Goal: Register for event/course

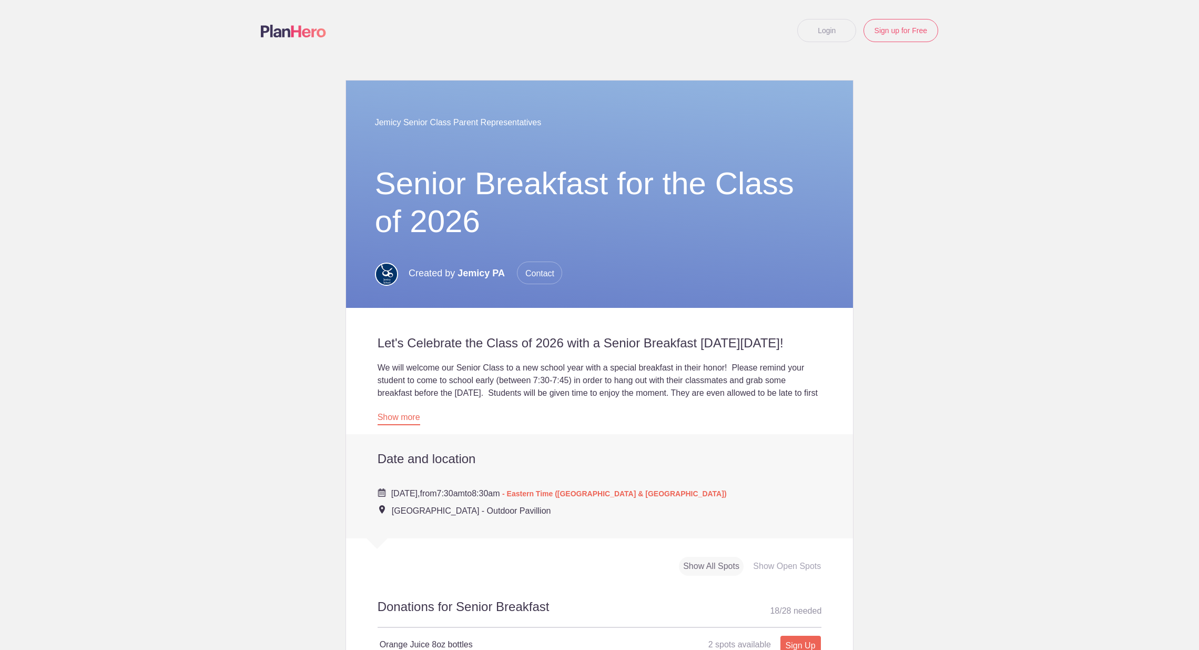
click at [412, 425] on link "Show more" at bounding box center [399, 418] width 43 height 13
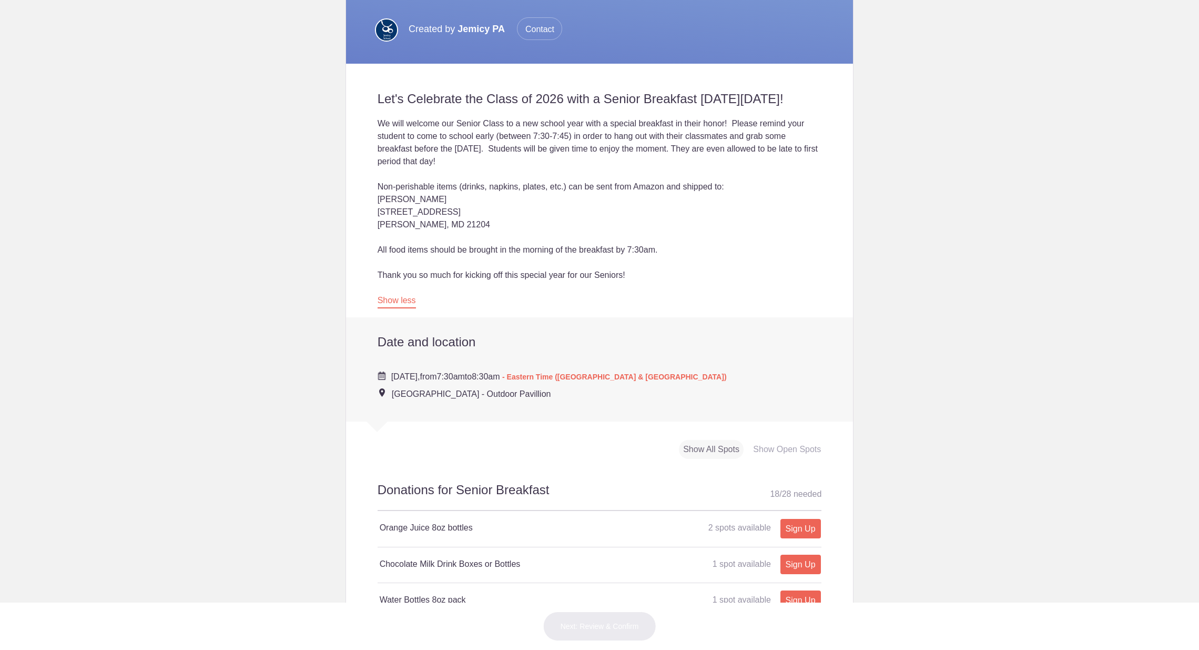
scroll to position [567, 0]
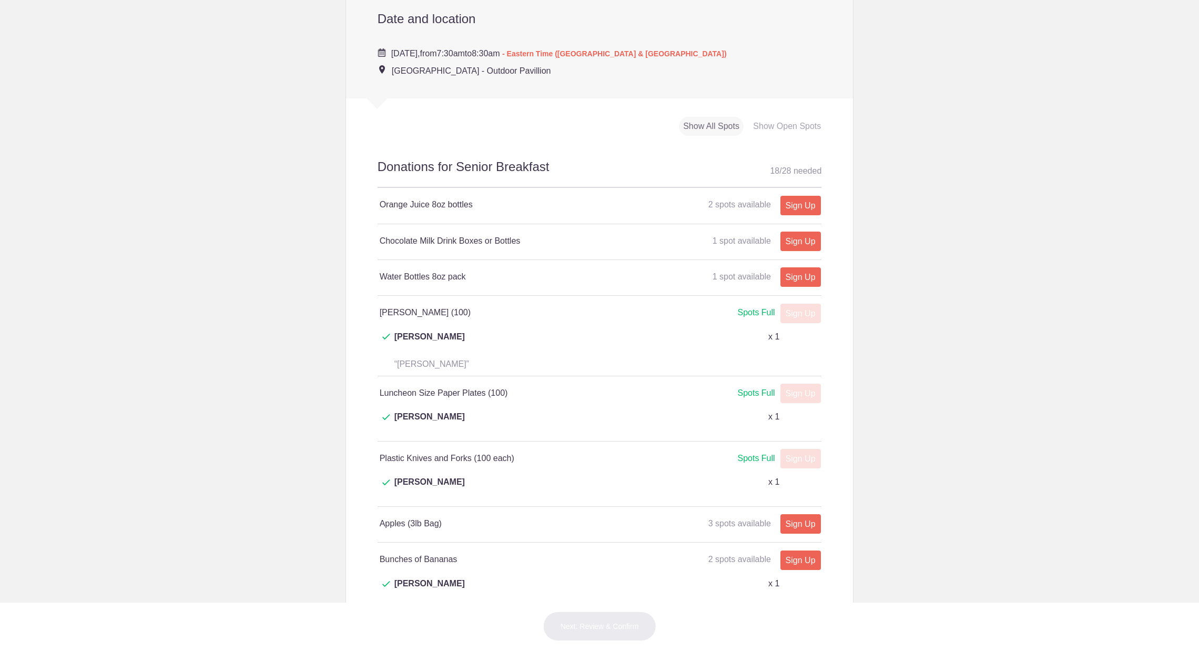
click at [801, 287] on link "Sign Up" at bounding box center [801, 276] width 41 height 19
type input "1"
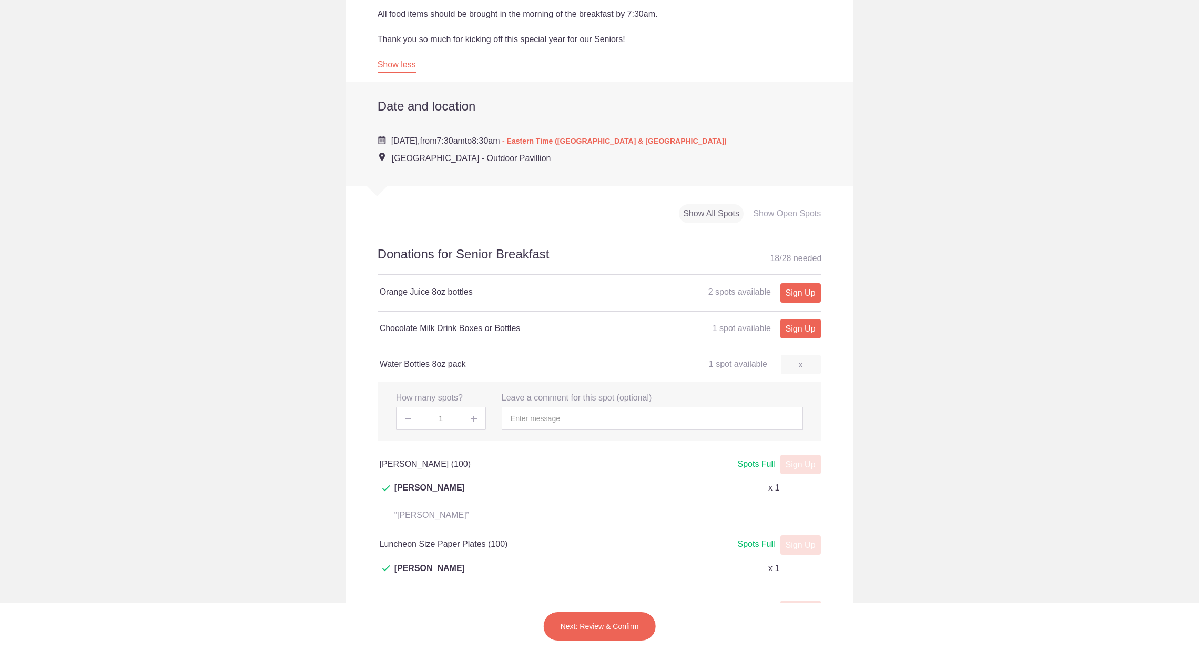
scroll to position [538, 0]
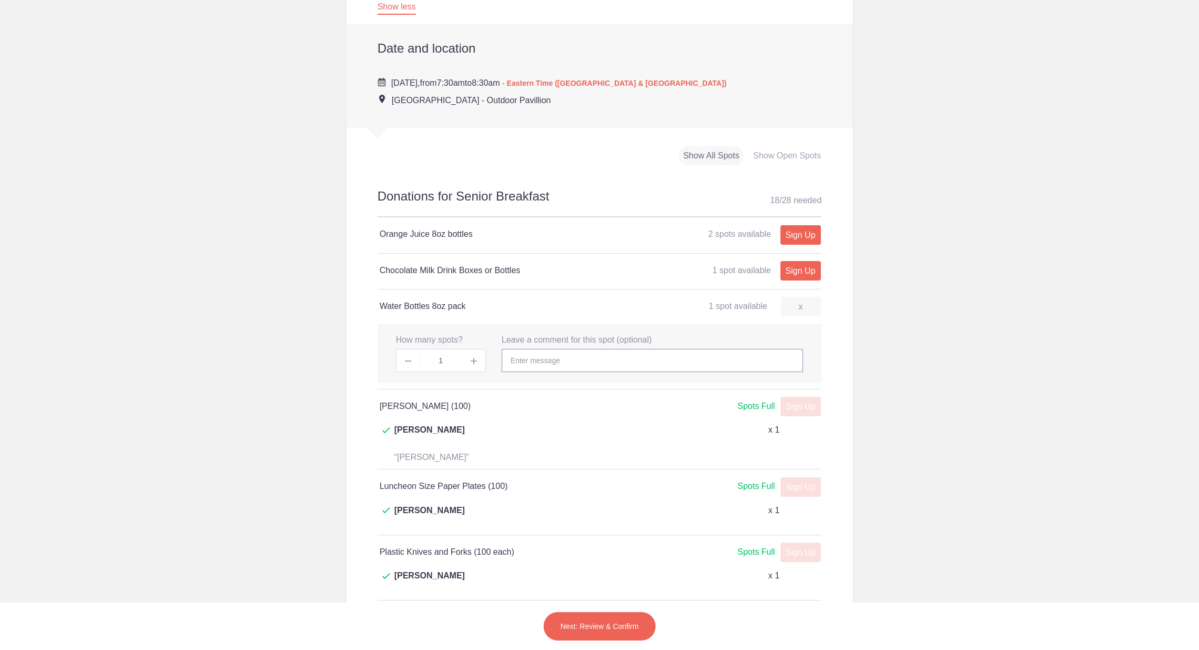
click at [549, 372] on input "text" at bounding box center [652, 360] width 301 height 23
click at [597, 624] on button "Next: Review & Confirm" at bounding box center [599, 625] width 113 height 29
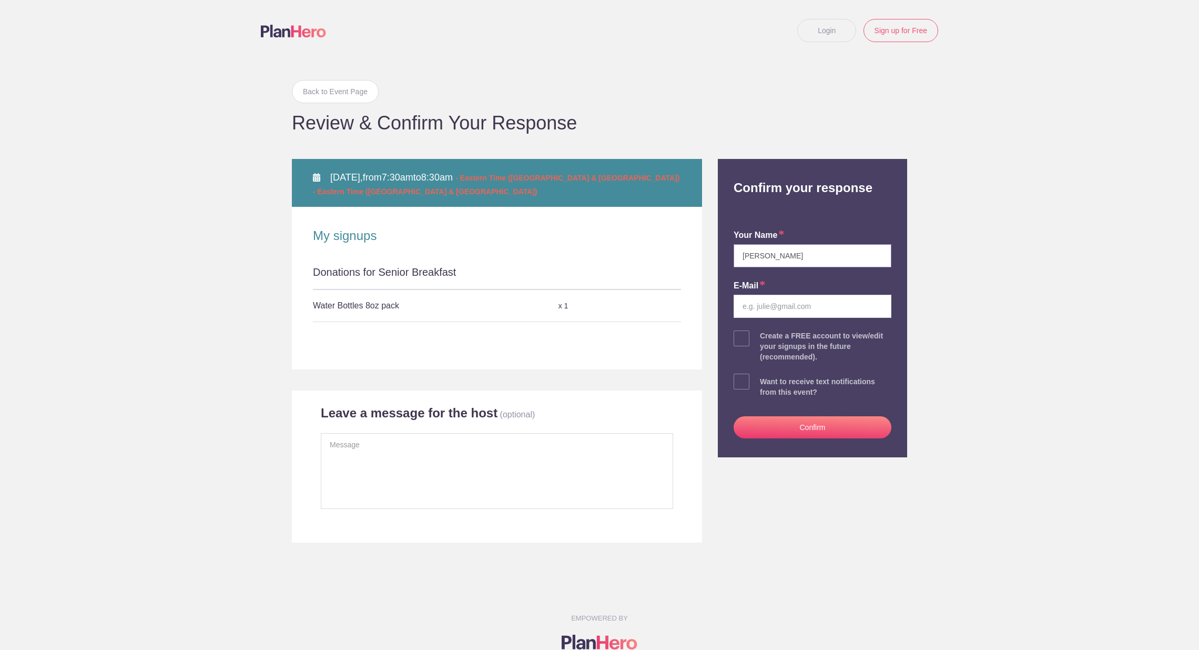
type input "Amber Miller"
type input "jamiller11@comcast.net"
drag, startPoint x: 745, startPoint y: 379, endPoint x: 812, endPoint y: 413, distance: 75.5
click at [745, 379] on span at bounding box center [742, 381] width 16 height 16
click at [763, 379] on input "checkbox" at bounding box center [842, 379] width 158 height 7
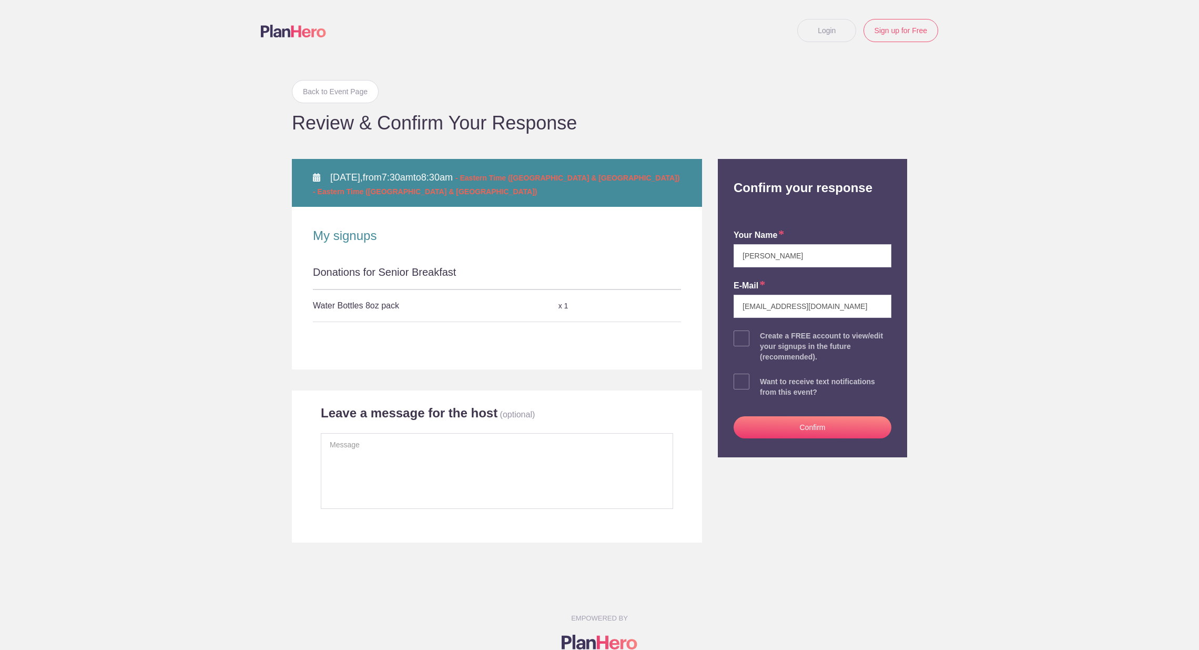
checkbox input "true"
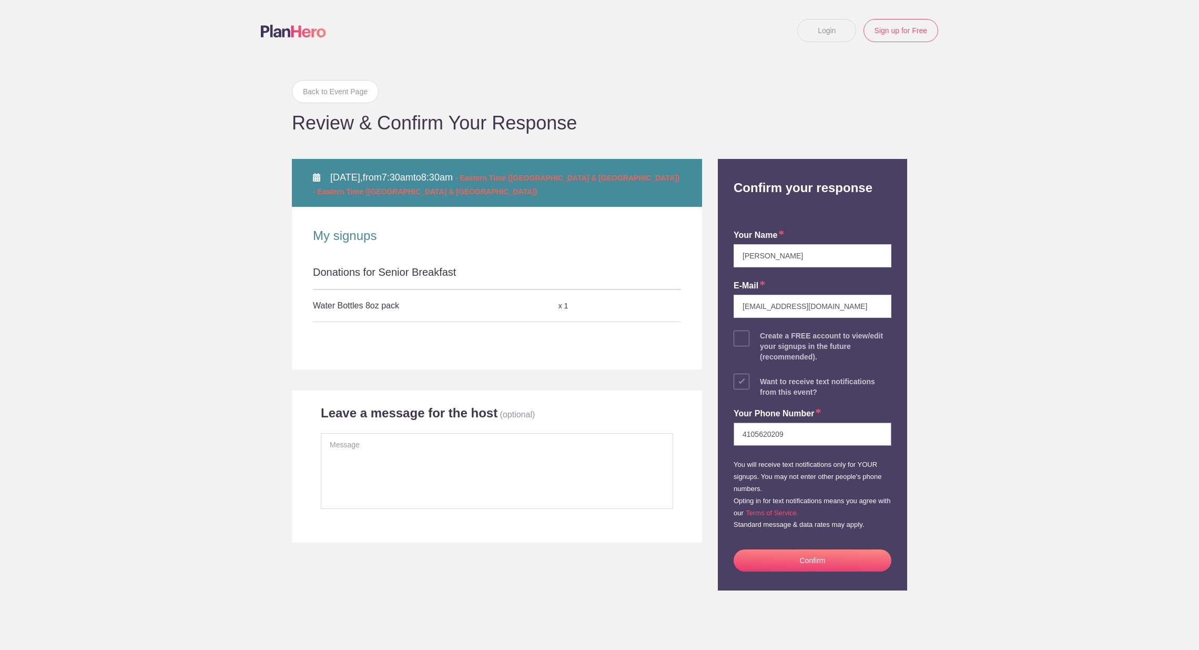
type input "4105620209"
click at [804, 566] on button "Confirm" at bounding box center [813, 560] width 158 height 22
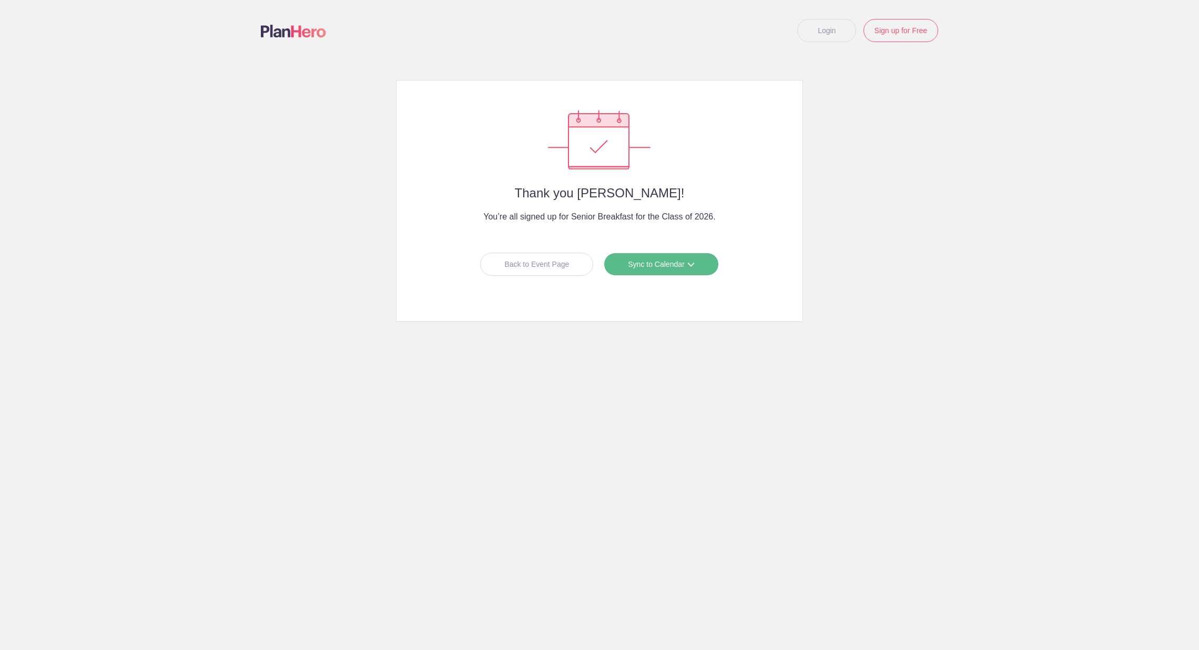
click at [540, 264] on div "Back to Event Page" at bounding box center [536, 263] width 113 height 23
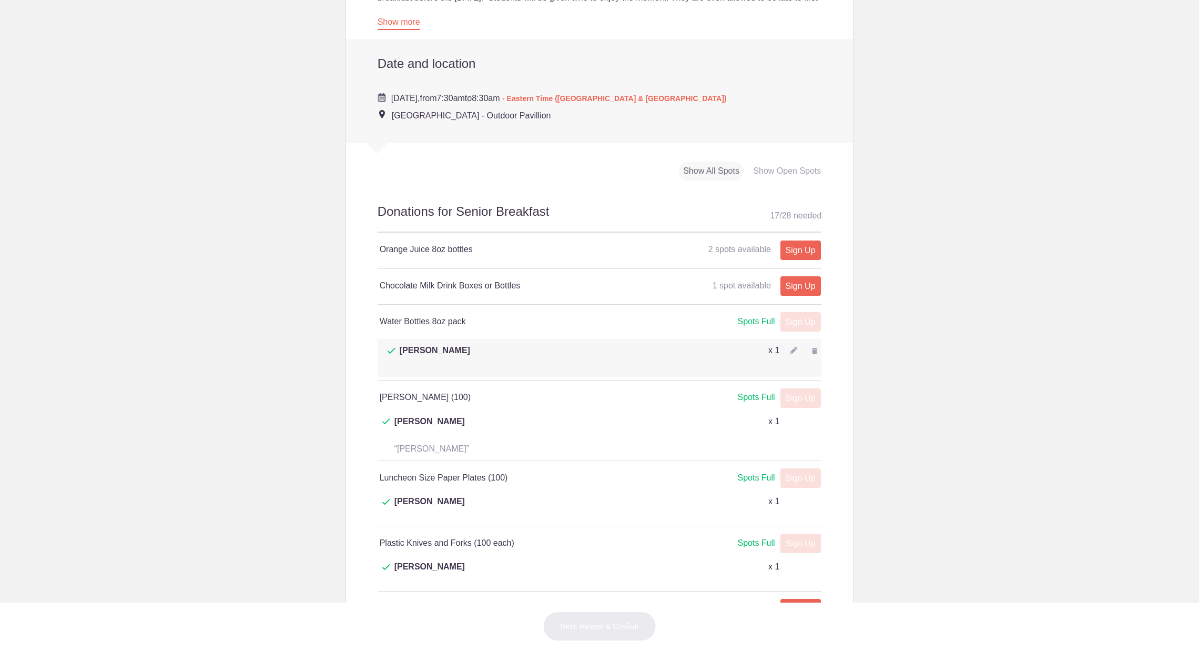
scroll to position [403, 0]
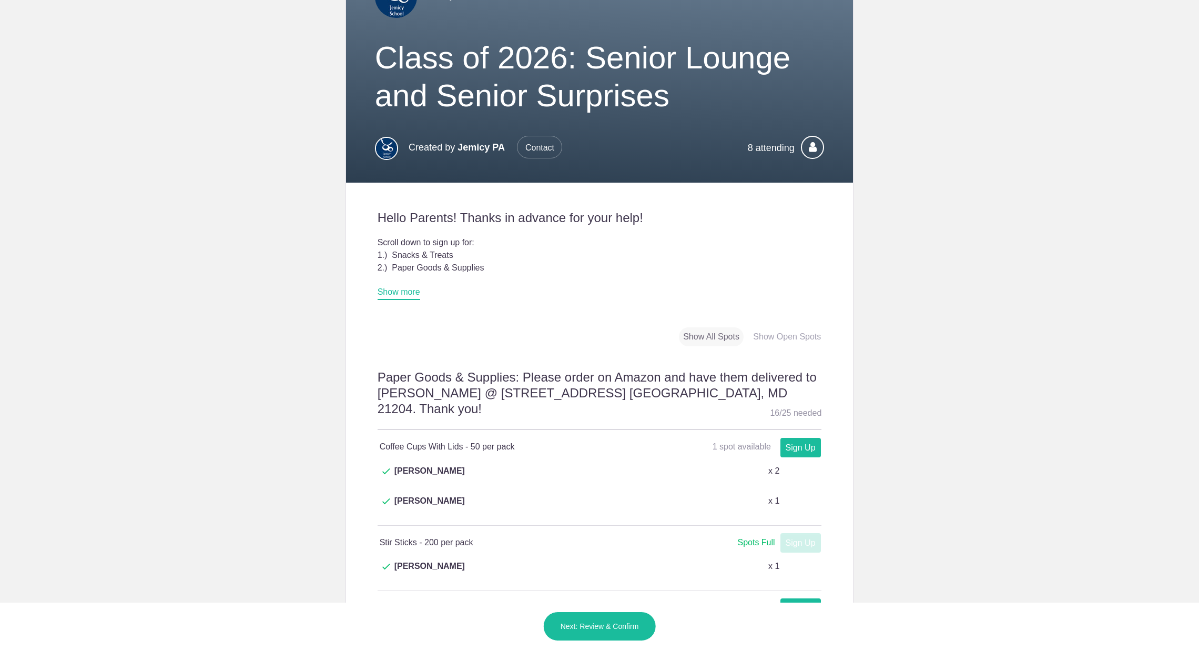
scroll to position [122, 0]
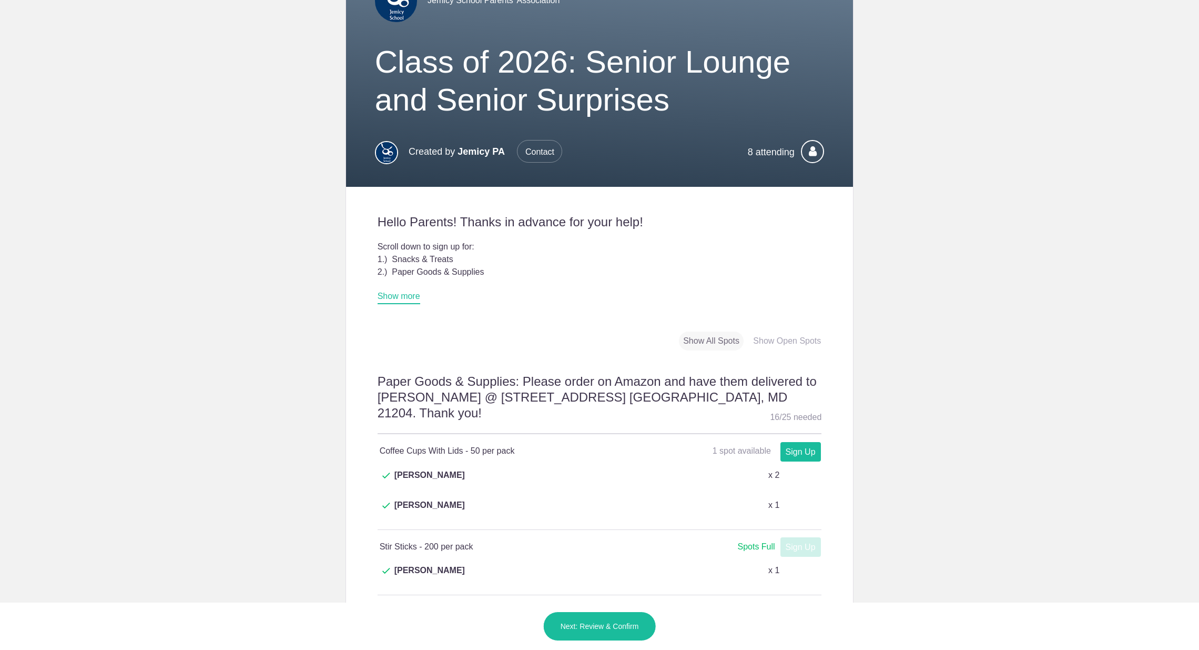
drag, startPoint x: 409, startPoint y: 295, endPoint x: 569, endPoint y: 312, distance: 160.9
click at [408, 295] on link "Show more" at bounding box center [399, 297] width 43 height 13
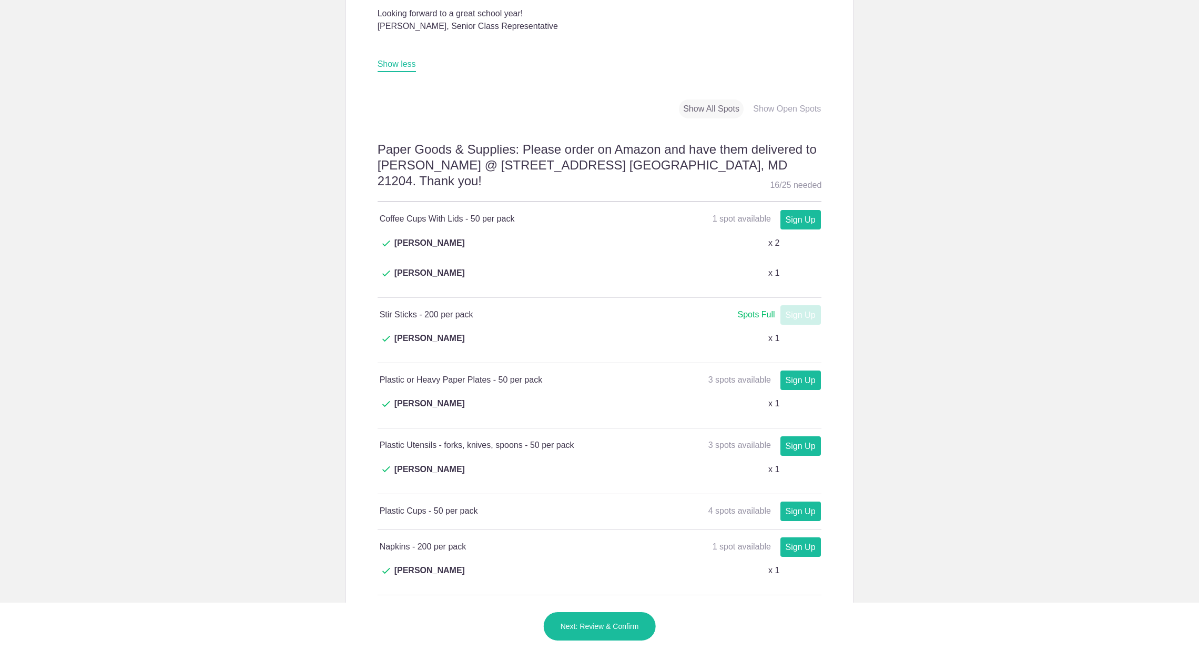
scroll to position [499, 0]
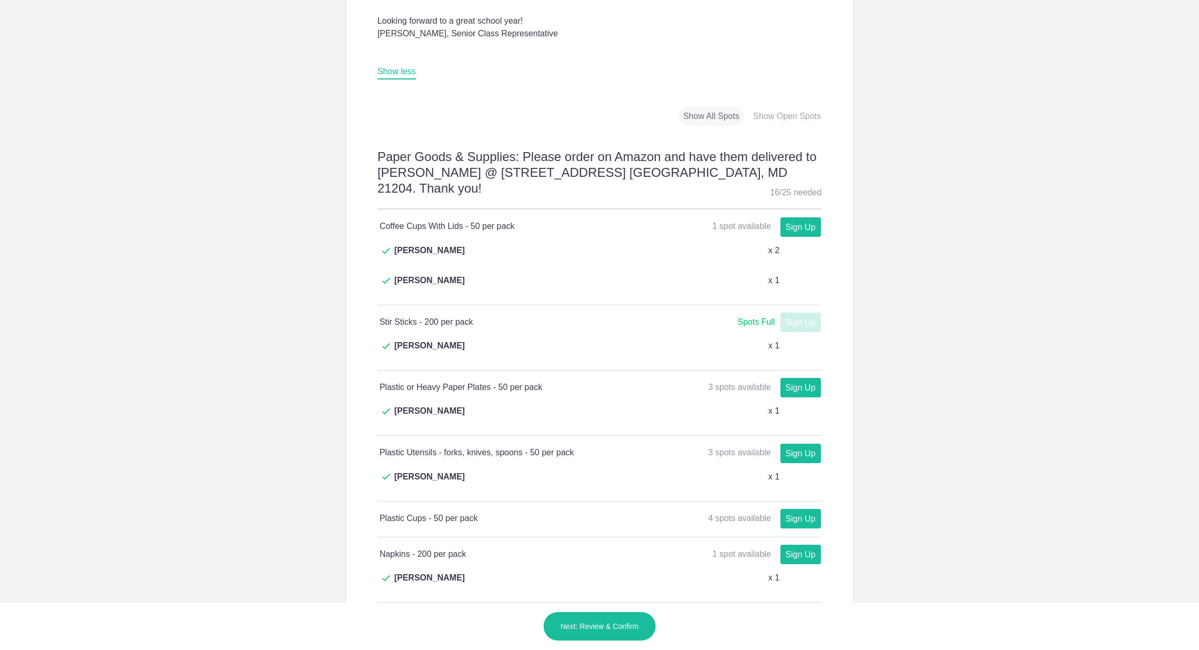
click at [801, 378] on link "Sign Up" at bounding box center [801, 387] width 41 height 19
type input "1"
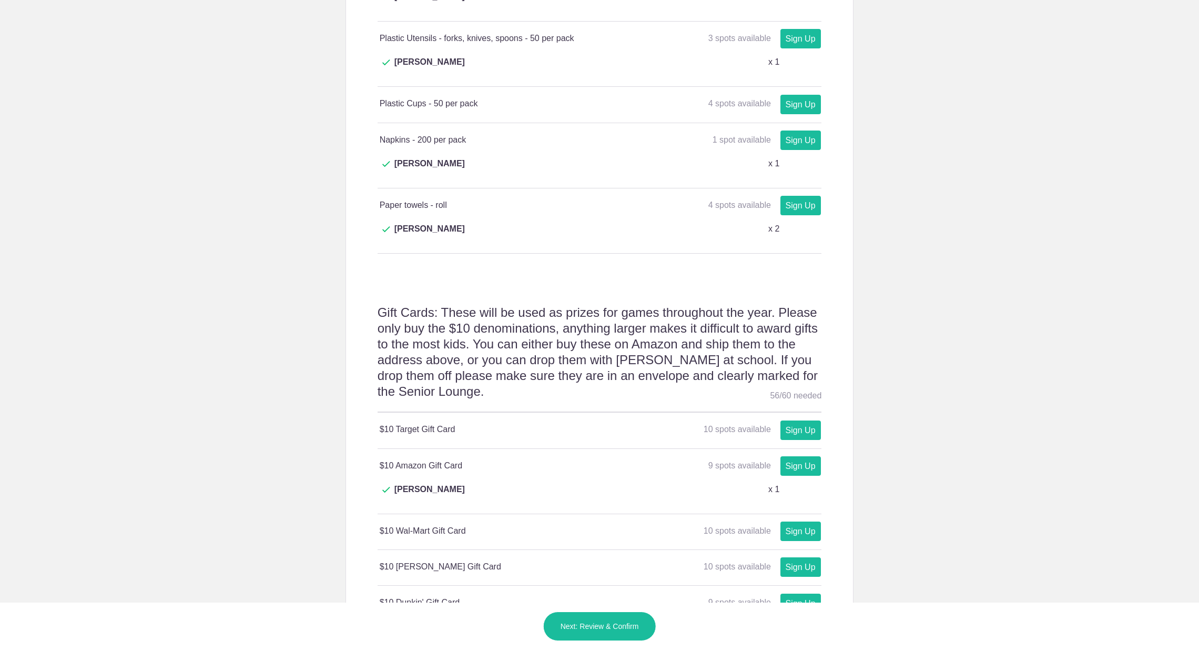
scroll to position [983, 0]
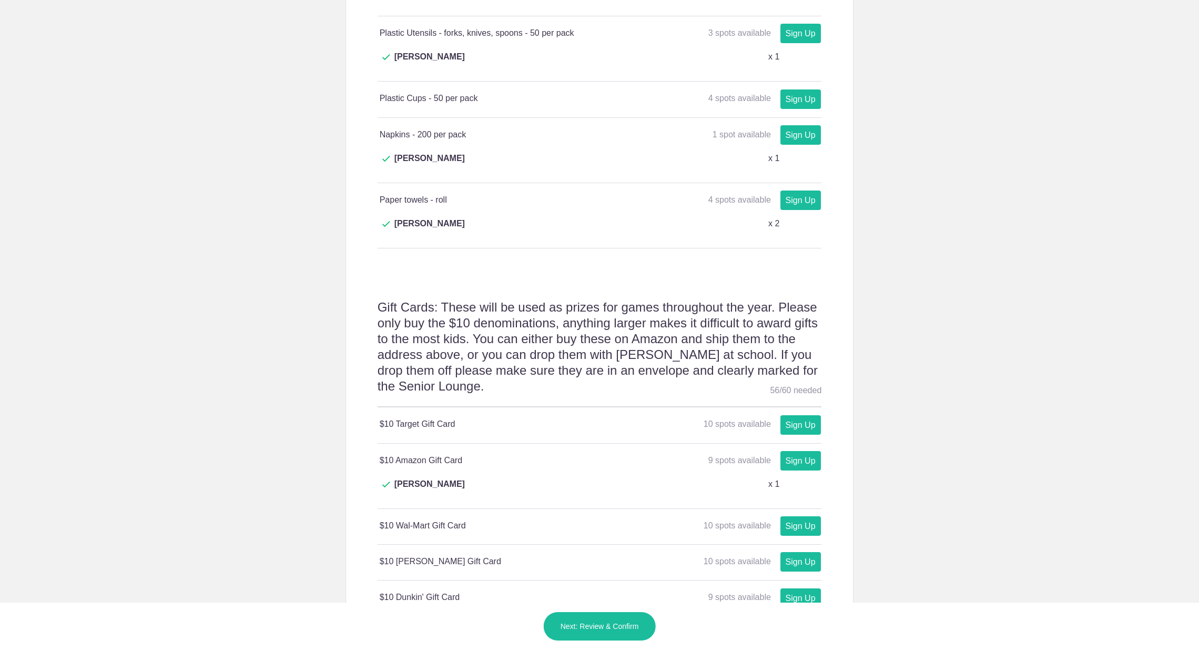
click at [809, 451] on link "Sign Up" at bounding box center [801, 460] width 41 height 19
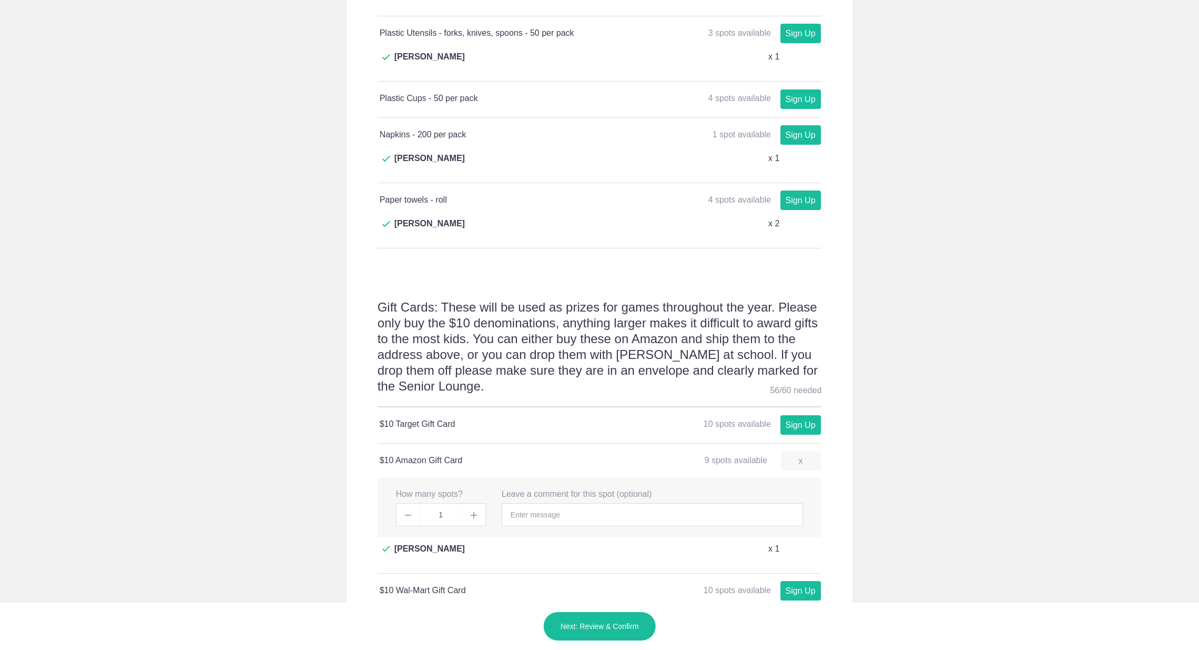
click at [474, 512] on img at bounding box center [474, 515] width 6 height 6
type input "2"
click at [564, 454] on div "$10 Amazon Gift Card 9 spots available 9 spots available Sign Up x" at bounding box center [600, 460] width 440 height 13
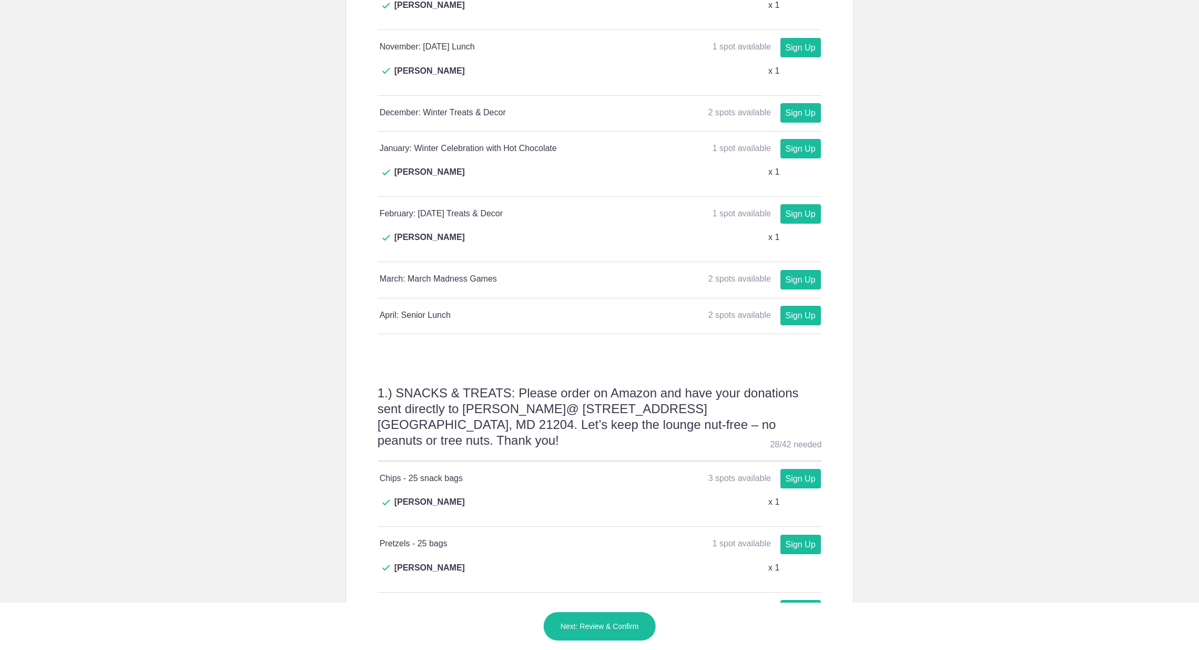
scroll to position [1984, 0]
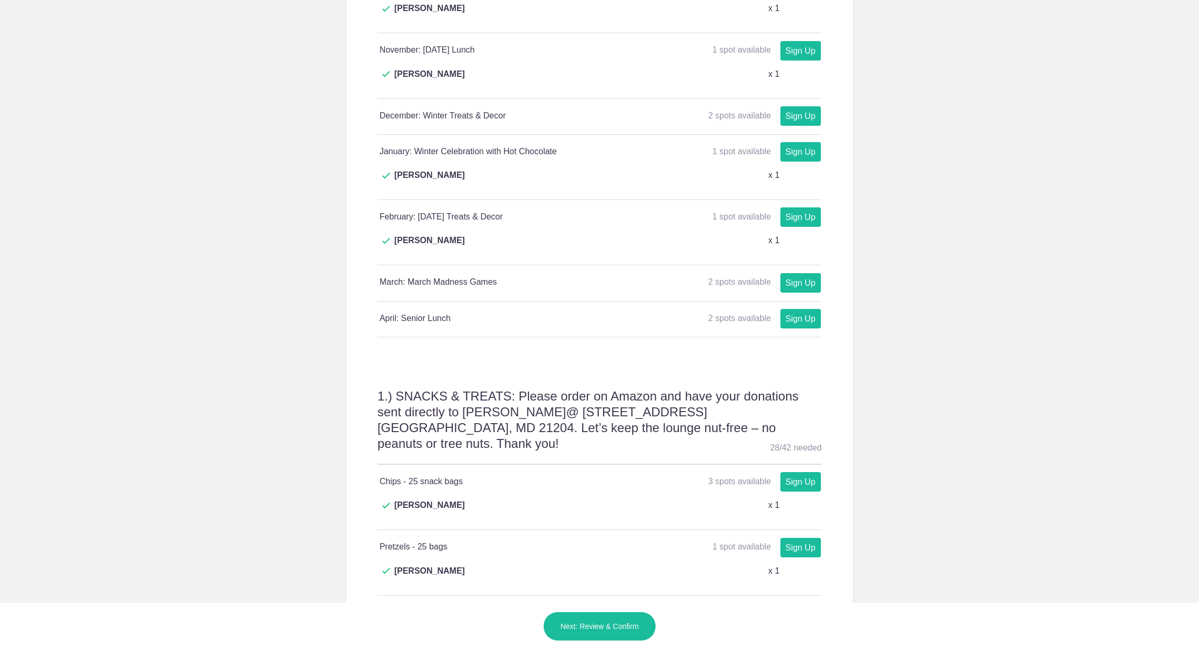
click at [800, 472] on link "Sign Up" at bounding box center [801, 481] width 41 height 19
type input "1"
click at [589, 630] on button "Next: Review & Confirm" at bounding box center [599, 625] width 113 height 29
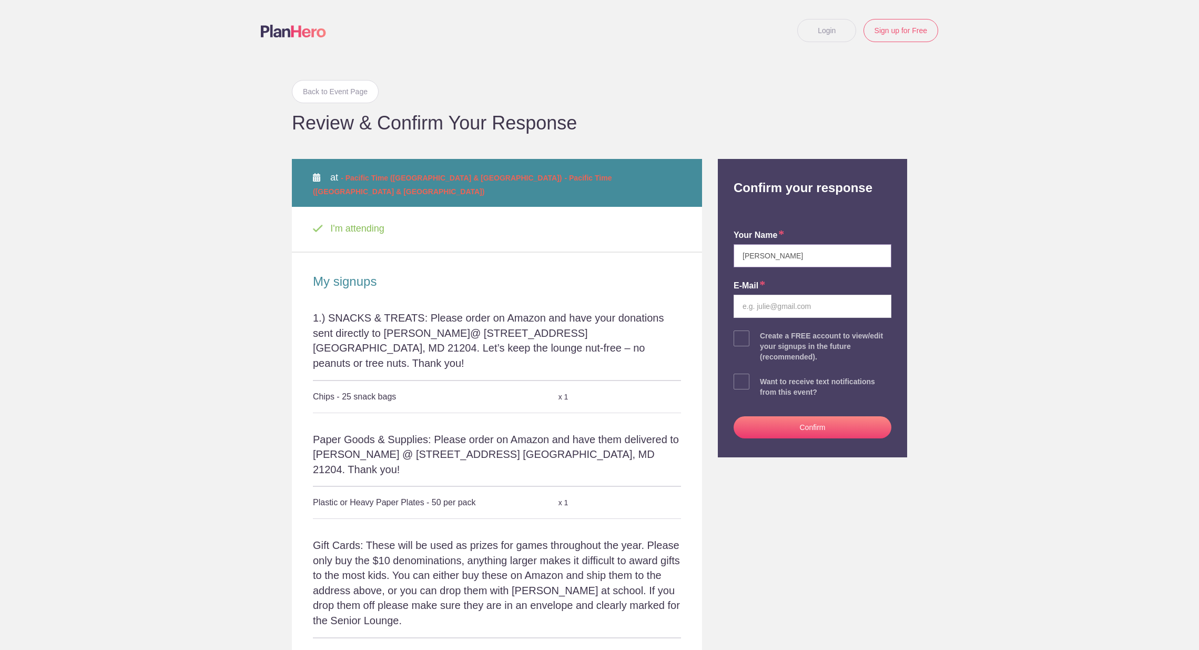
type input "Amber Miller"
type input "jamiller11@comcast.net"
click at [741, 380] on span at bounding box center [742, 381] width 16 height 16
click at [763, 380] on input "checkbox" at bounding box center [842, 379] width 158 height 7
checkbox input "true"
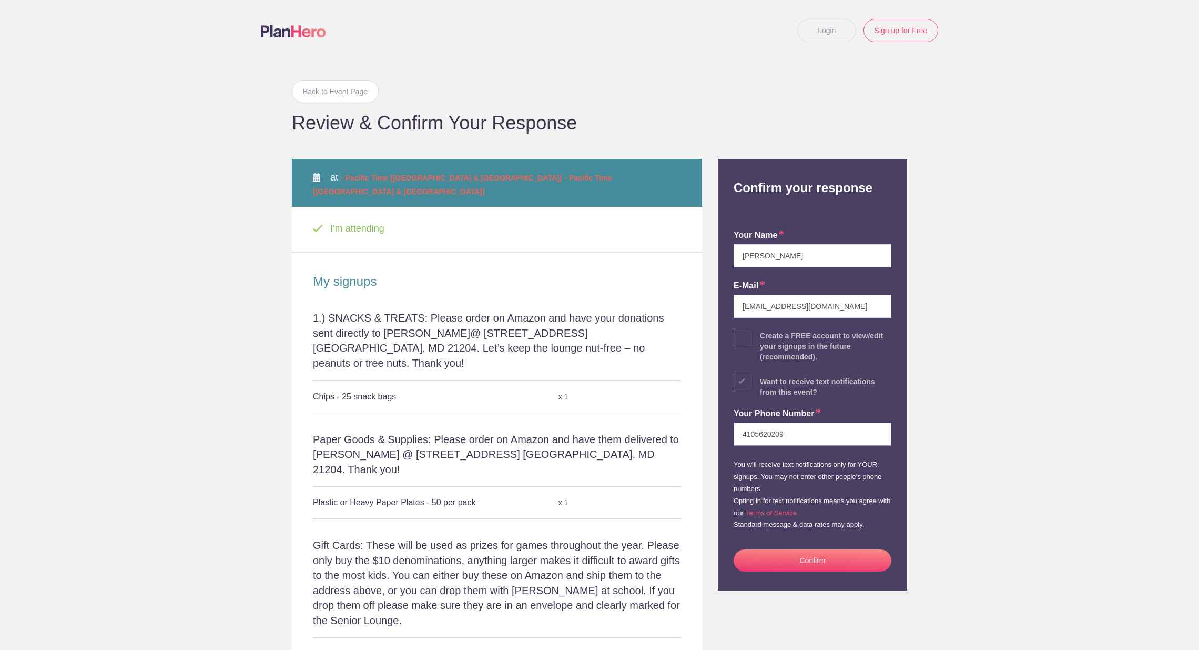
type input "4105620209"
click at [808, 557] on button "Confirm" at bounding box center [813, 560] width 158 height 22
